Goal: Transaction & Acquisition: Purchase product/service

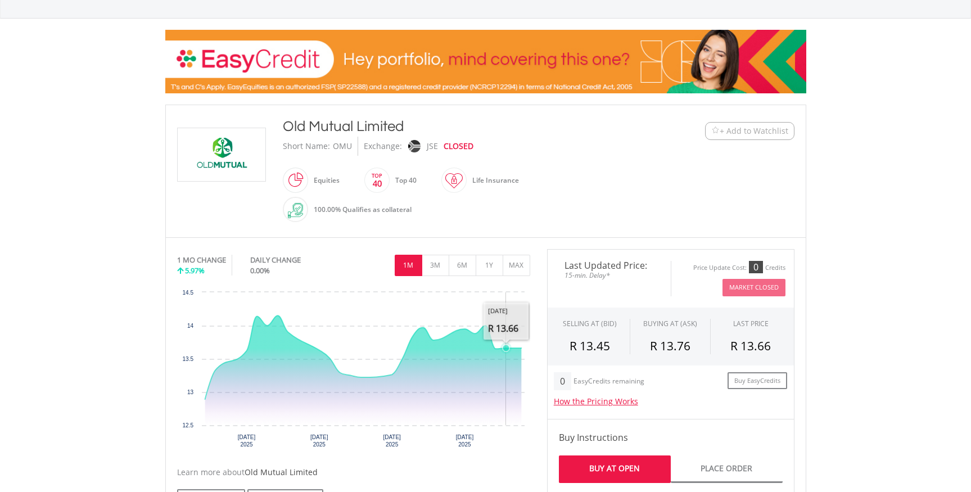
scroll to position [143, 0]
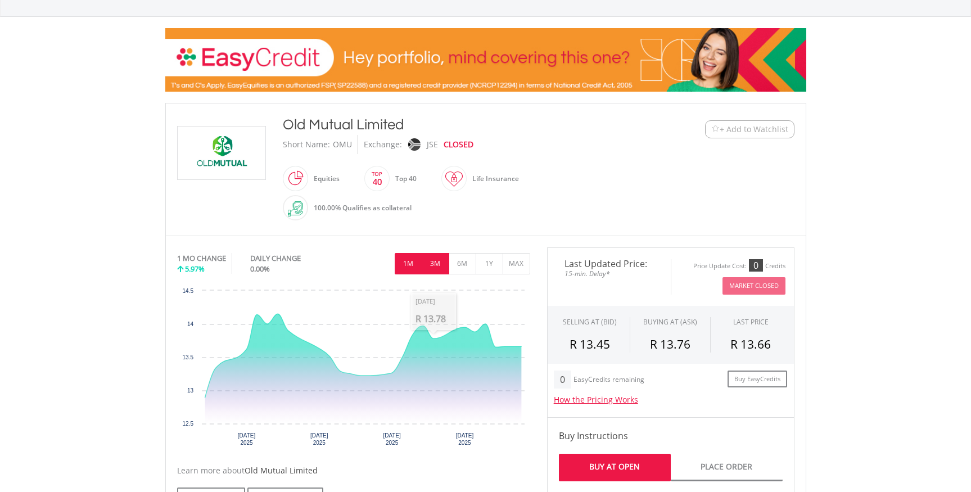
click at [442, 268] on button "3M" at bounding box center [436, 263] width 28 height 21
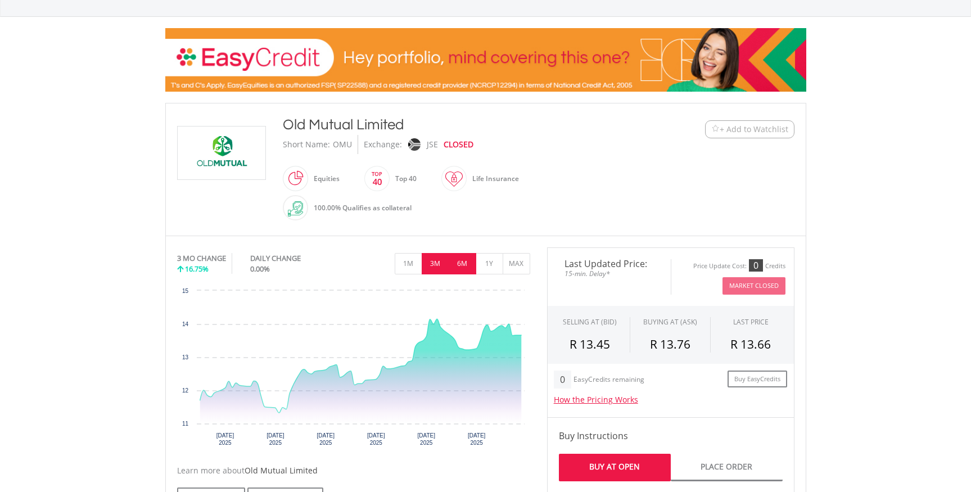
click at [457, 268] on button "6M" at bounding box center [463, 263] width 28 height 21
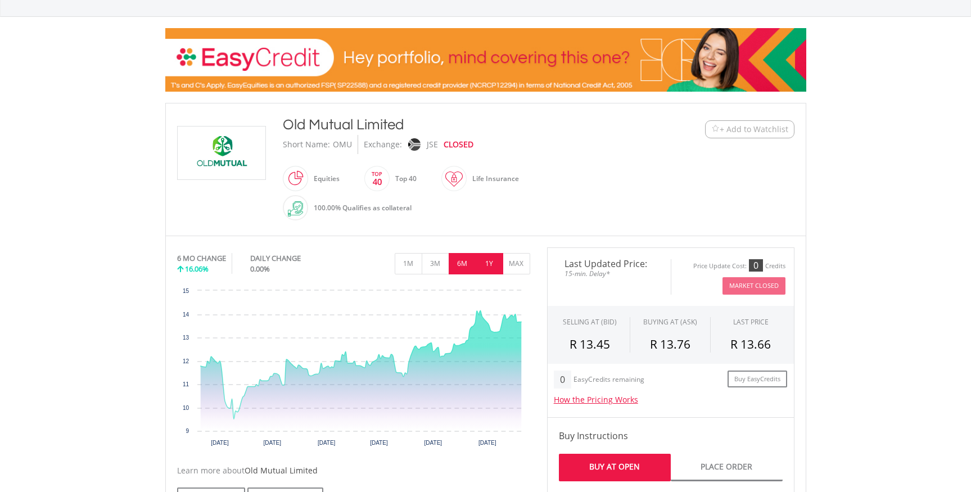
click at [481, 268] on button "1Y" at bounding box center [490, 263] width 28 height 21
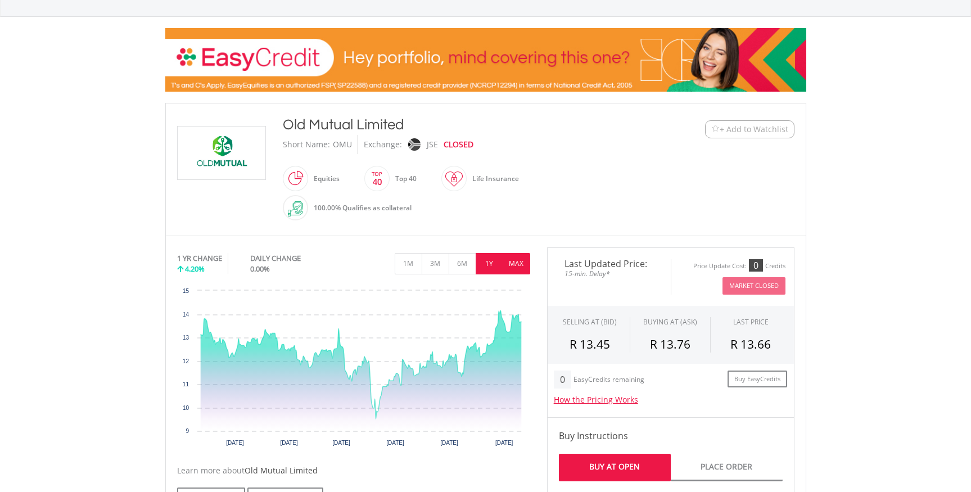
click at [512, 270] on button "MAX" at bounding box center [517, 263] width 28 height 21
